Goal: Find specific page/section: Find specific page/section

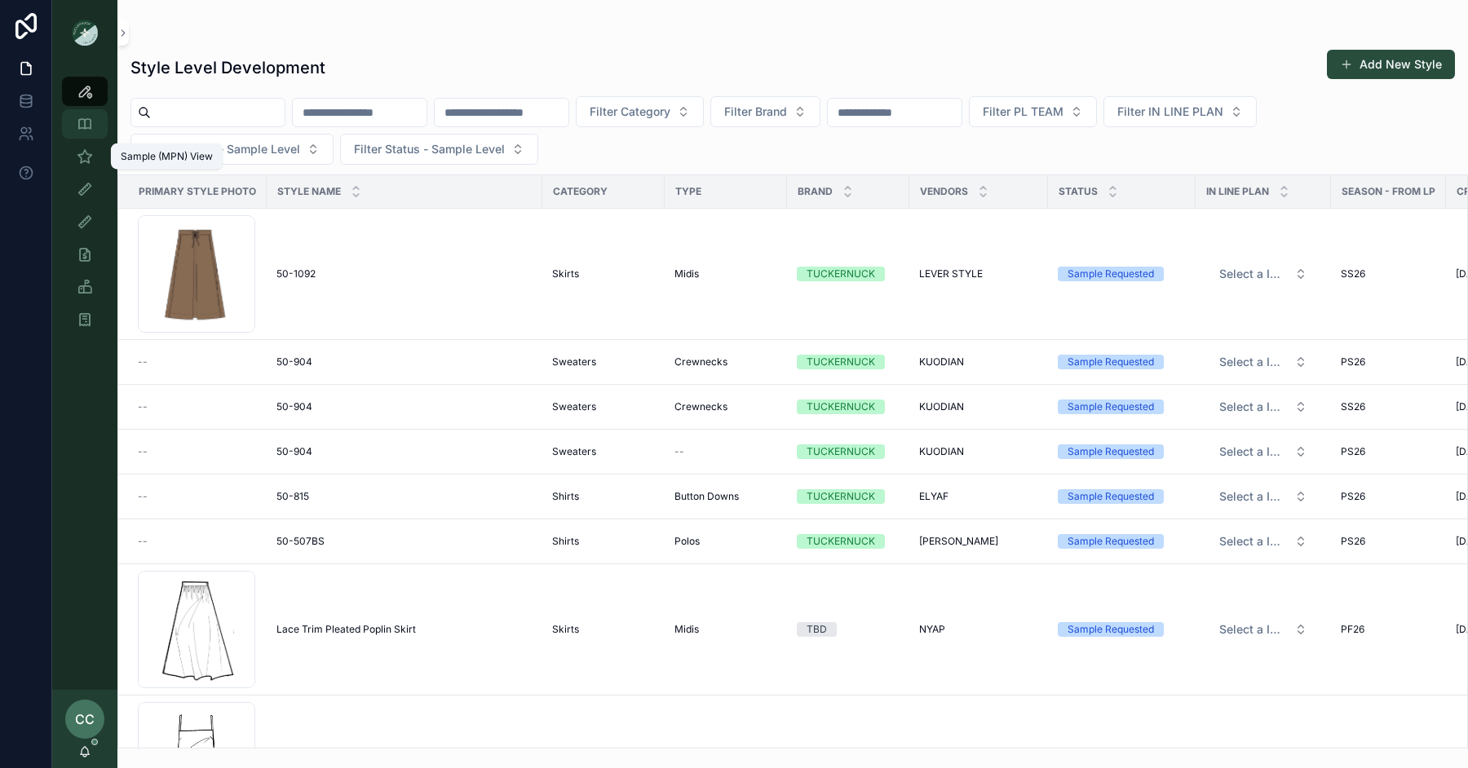
click at [82, 134] on div "Style View - Vendor Specific" at bounding box center [85, 124] width 26 height 26
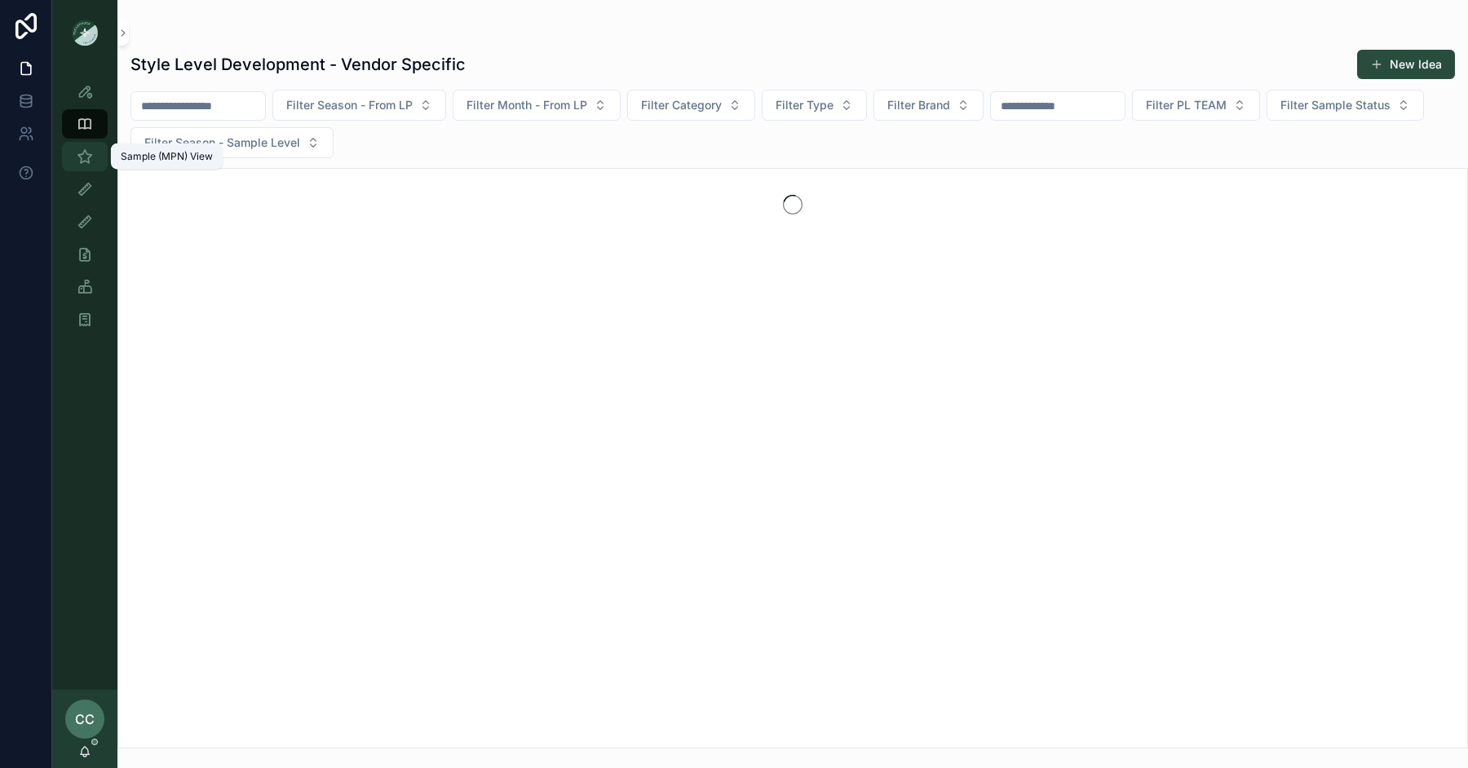
click at [86, 157] on icon "scrollable content" at bounding box center [85, 156] width 16 height 16
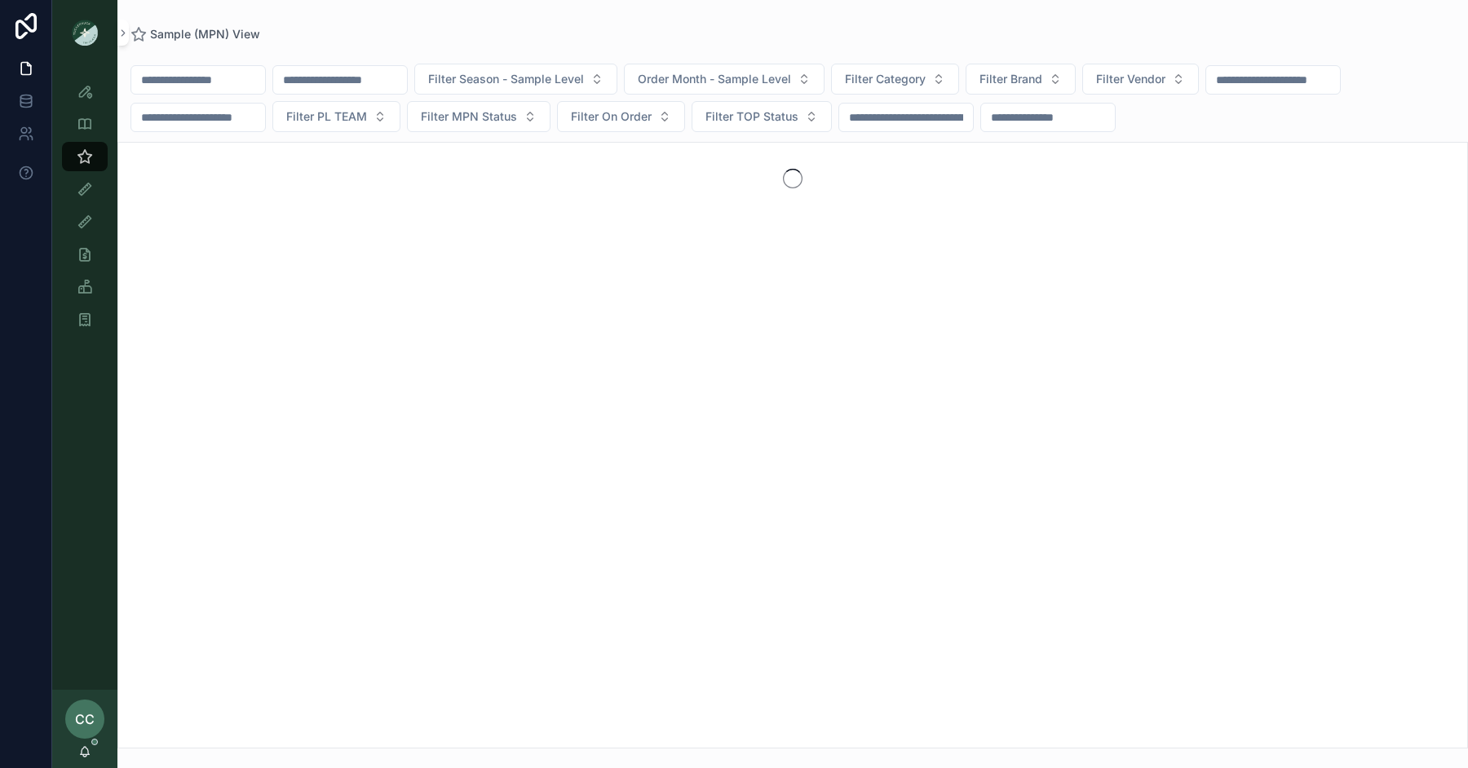
click at [214, 78] on input "scrollable content" at bounding box center [198, 79] width 134 height 23
type input "********"
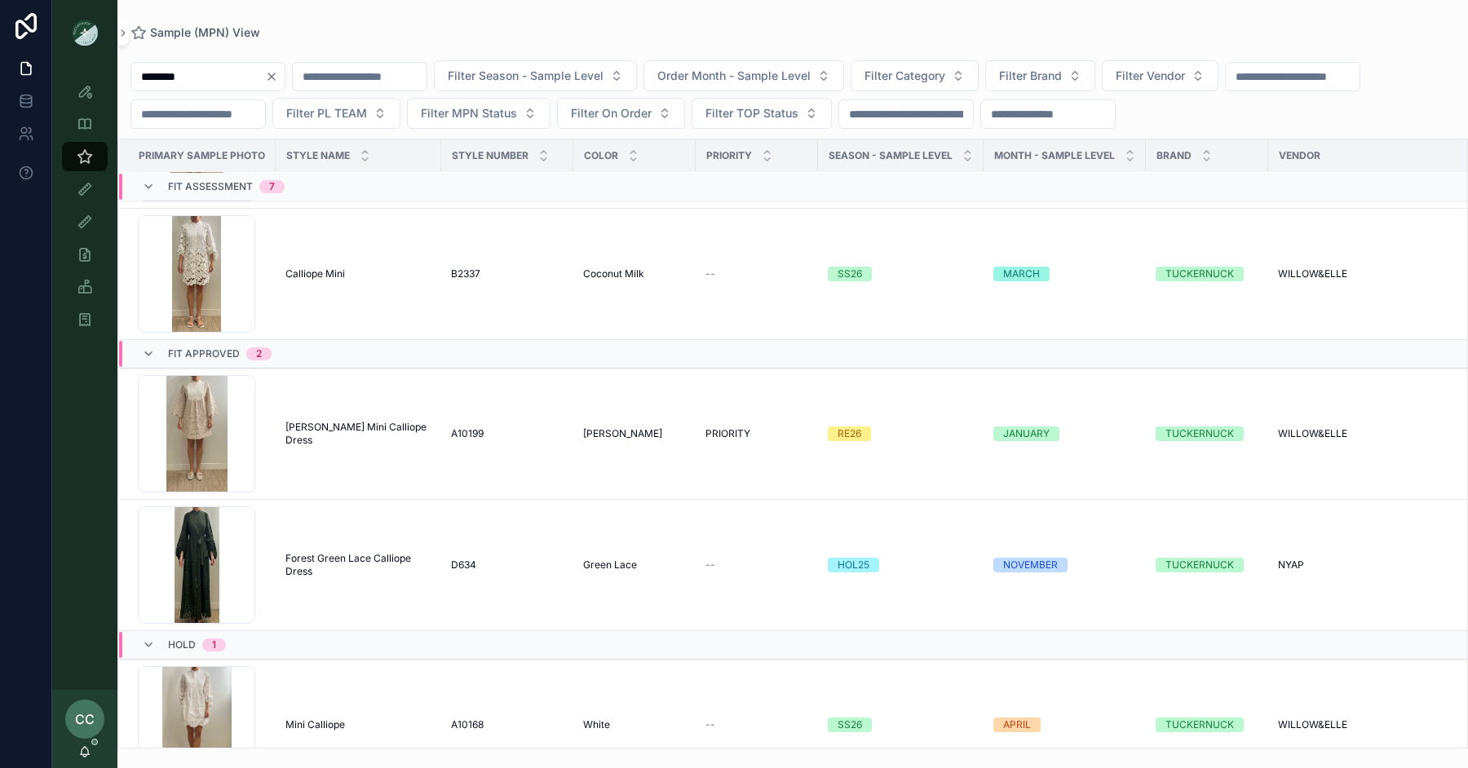
scroll to position [784, 0]
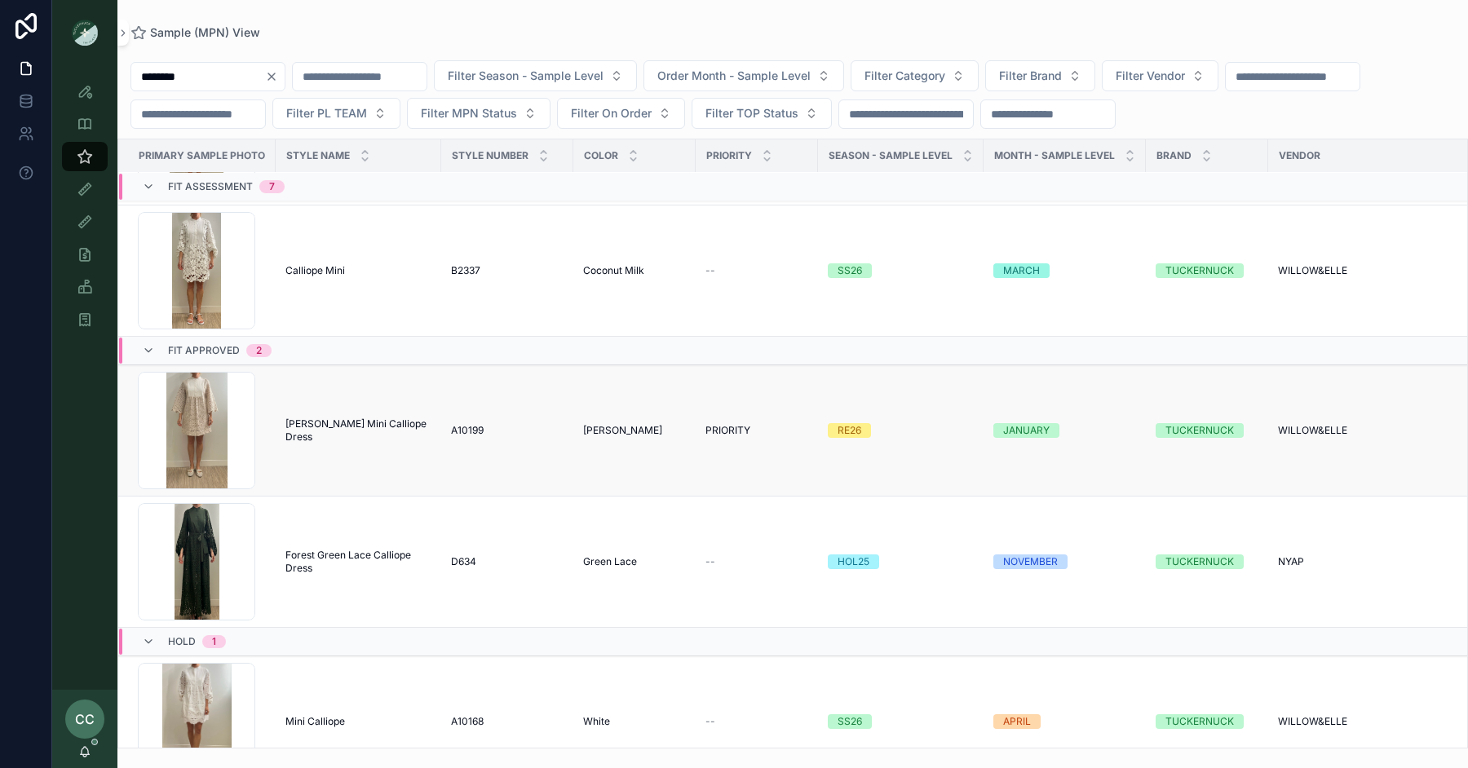
click at [364, 418] on span "[PERSON_NAME] Mini Calliope Dress" at bounding box center [358, 430] width 146 height 26
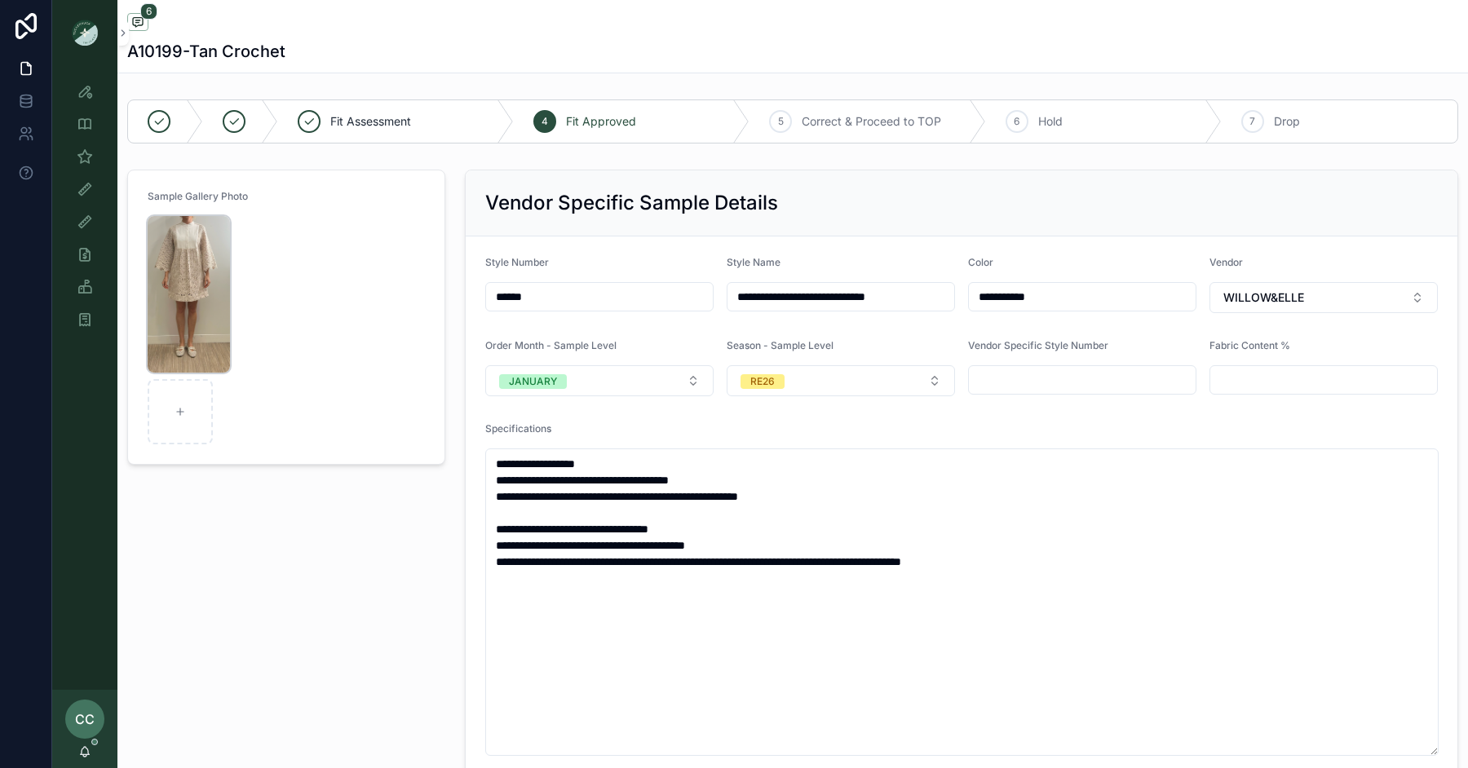
scroll to position [29, 0]
click at [185, 258] on img "scrollable content" at bounding box center [189, 294] width 82 height 157
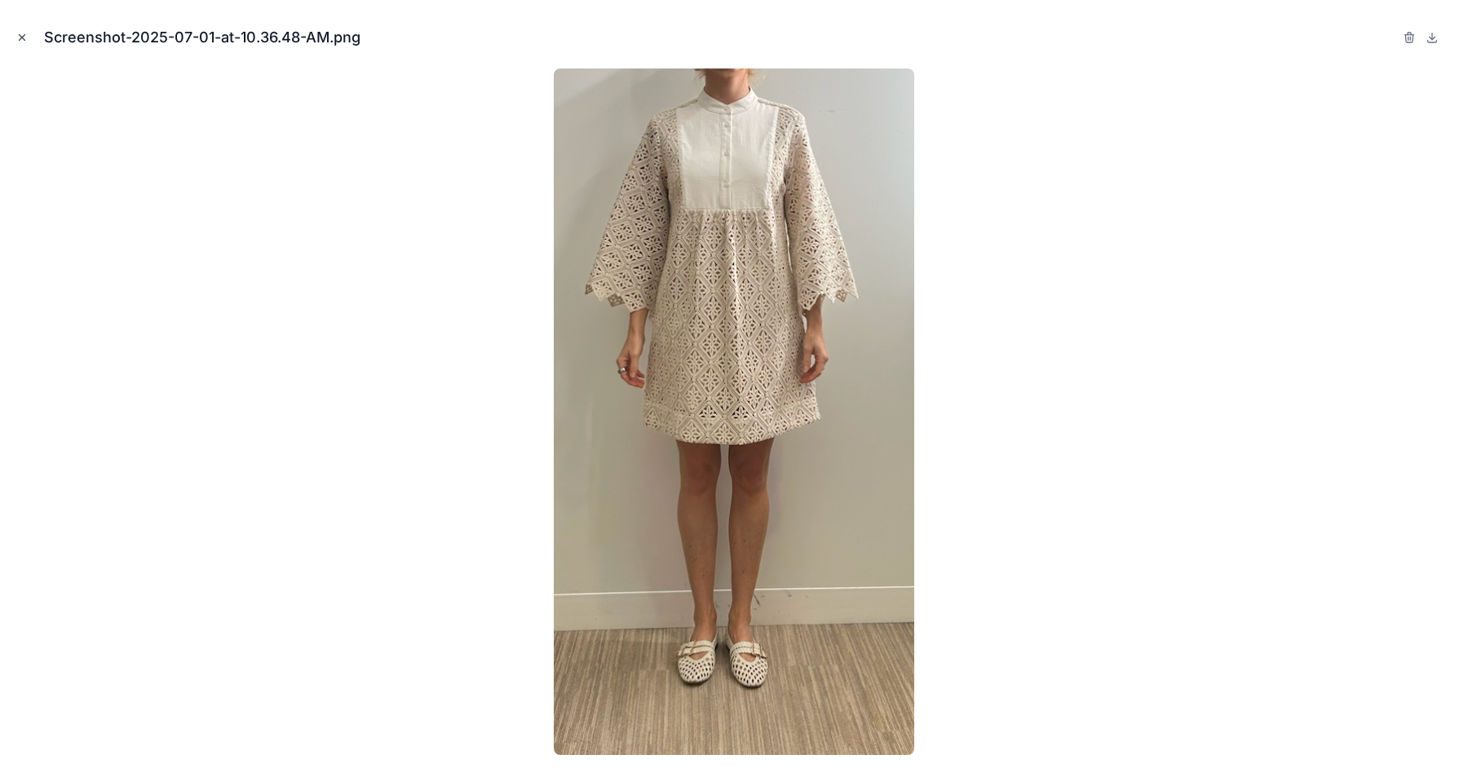
click at [25, 40] on icon "Close modal" at bounding box center [21, 37] width 11 height 11
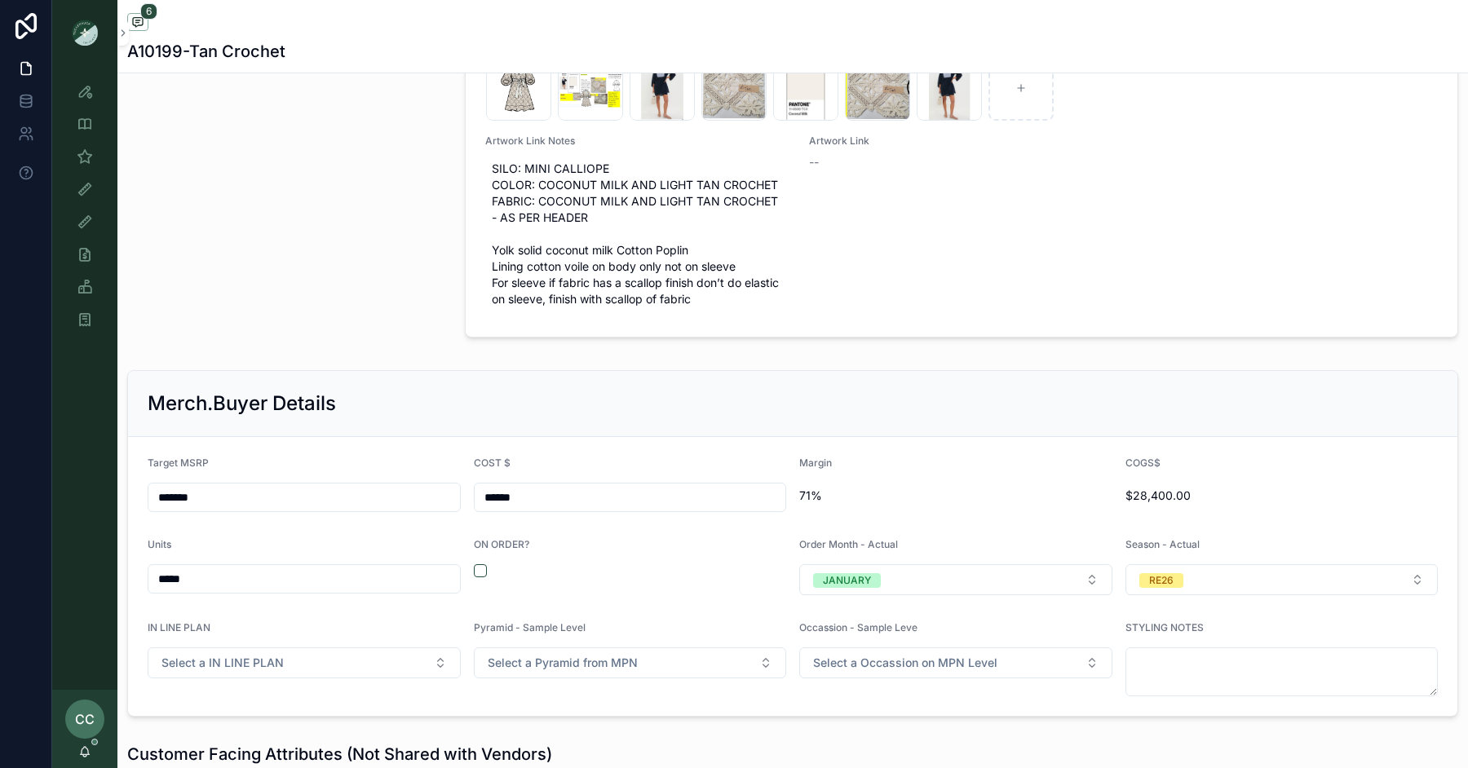
scroll to position [2654, 0]
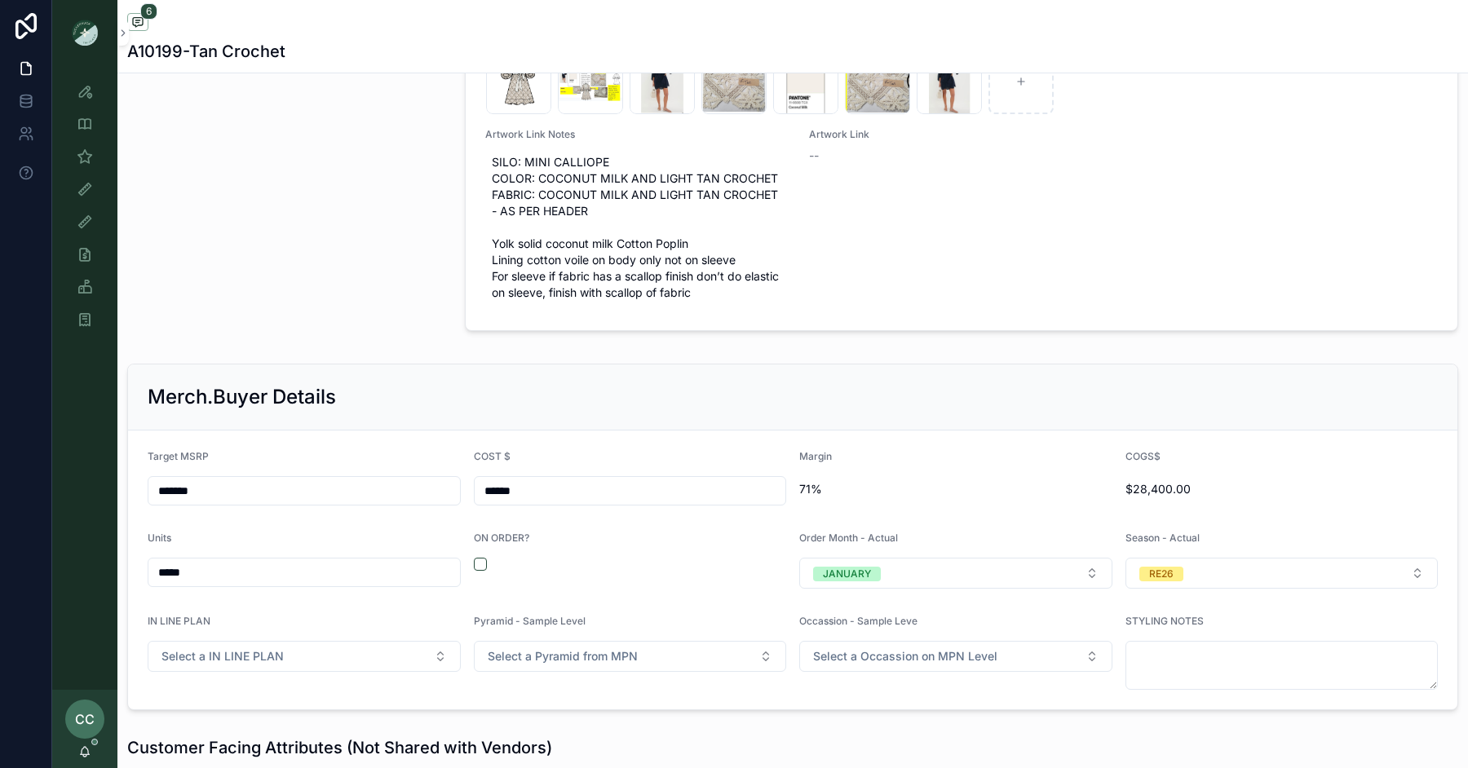
click at [481, 568] on div "ON ORDER?" at bounding box center [630, 560] width 313 height 57
click at [477, 559] on button "scrollable content" at bounding box center [480, 564] width 13 height 13
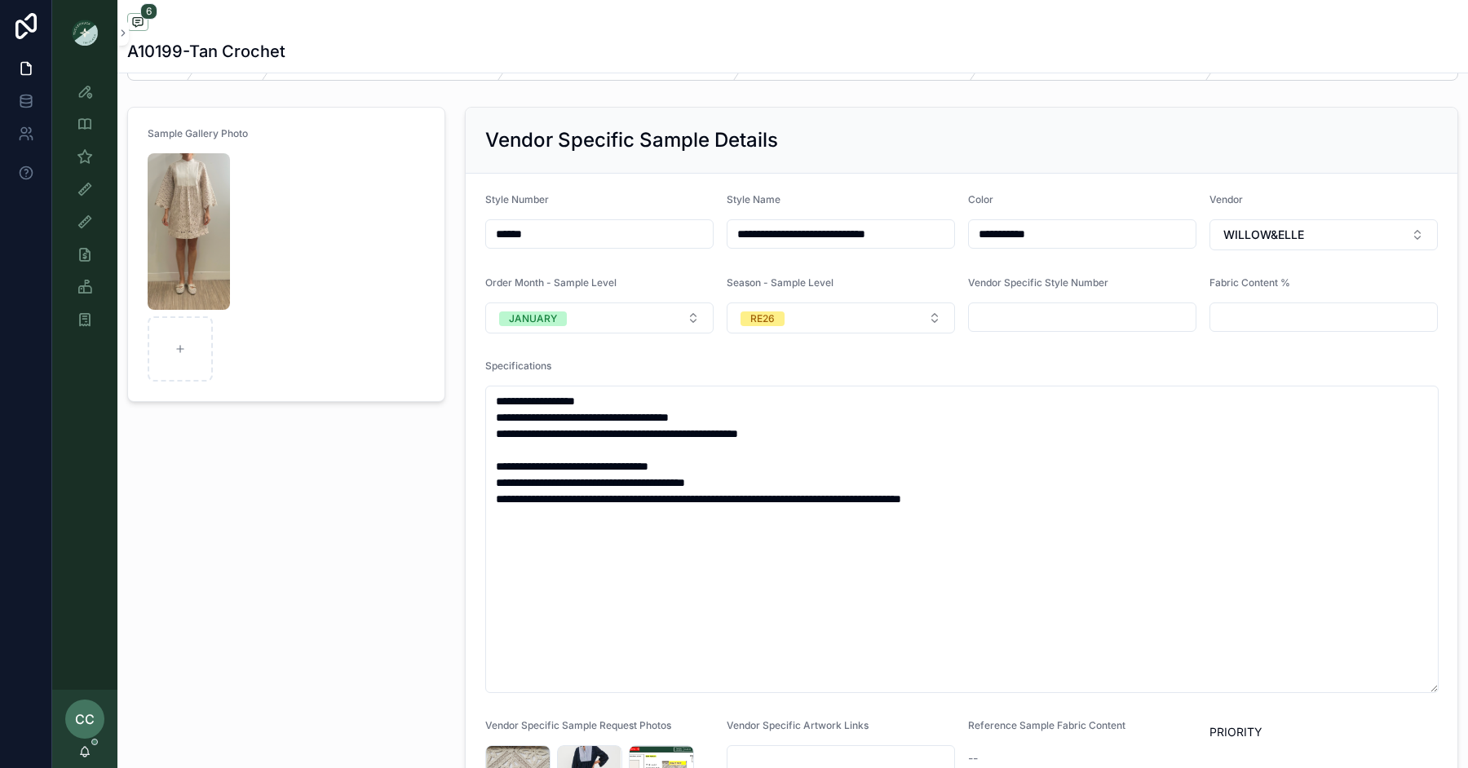
scroll to position [0, 0]
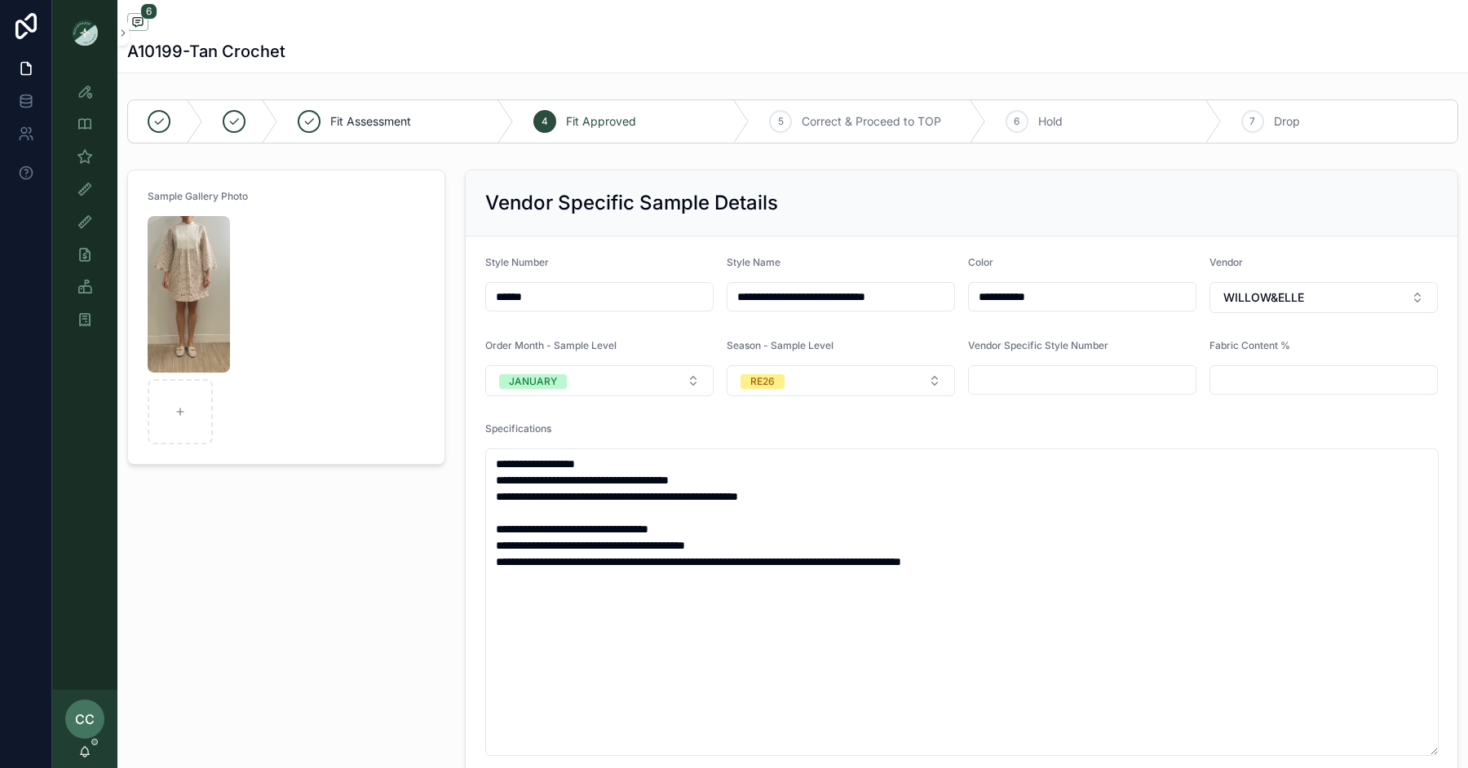
click at [463, 182] on div "**********" at bounding box center [961, 603] width 1013 height 881
